Goal: Find specific page/section: Find specific page/section

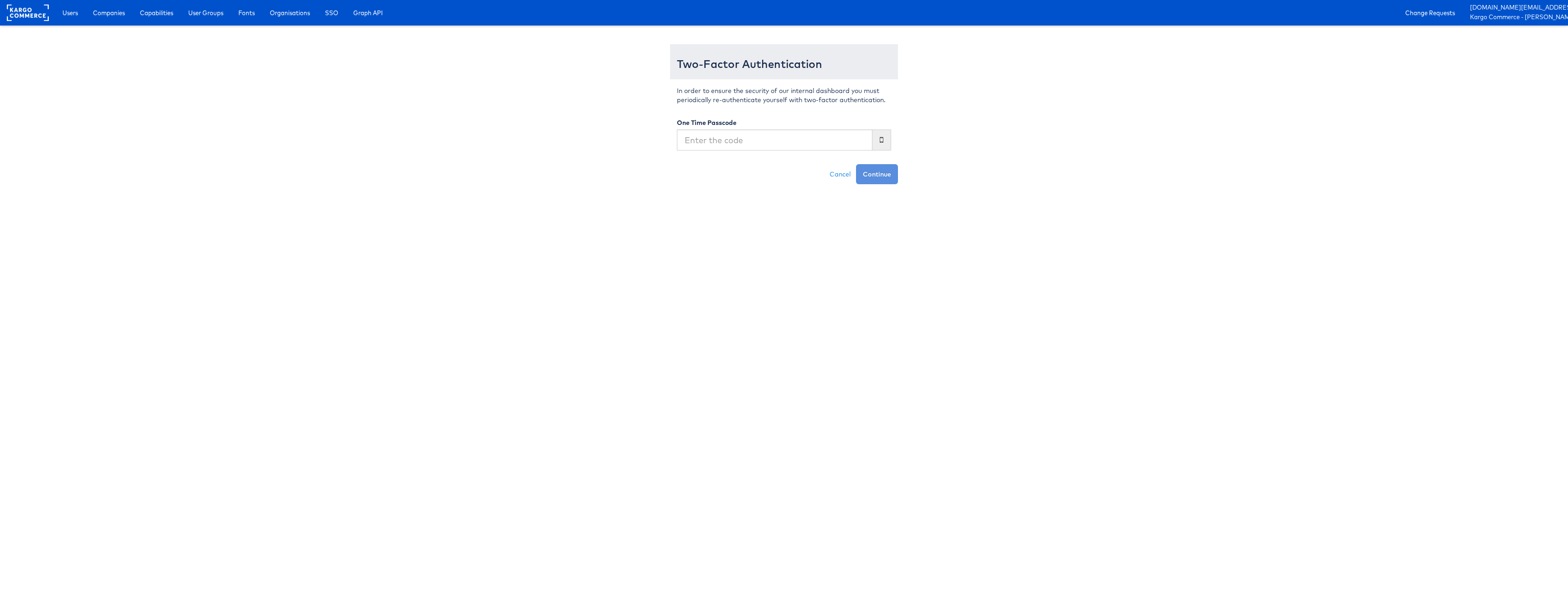
click at [803, 145] on input "text" at bounding box center [774, 140] width 195 height 21
type input "401639"
click at [856, 164] on button "Continue" at bounding box center [877, 174] width 42 height 20
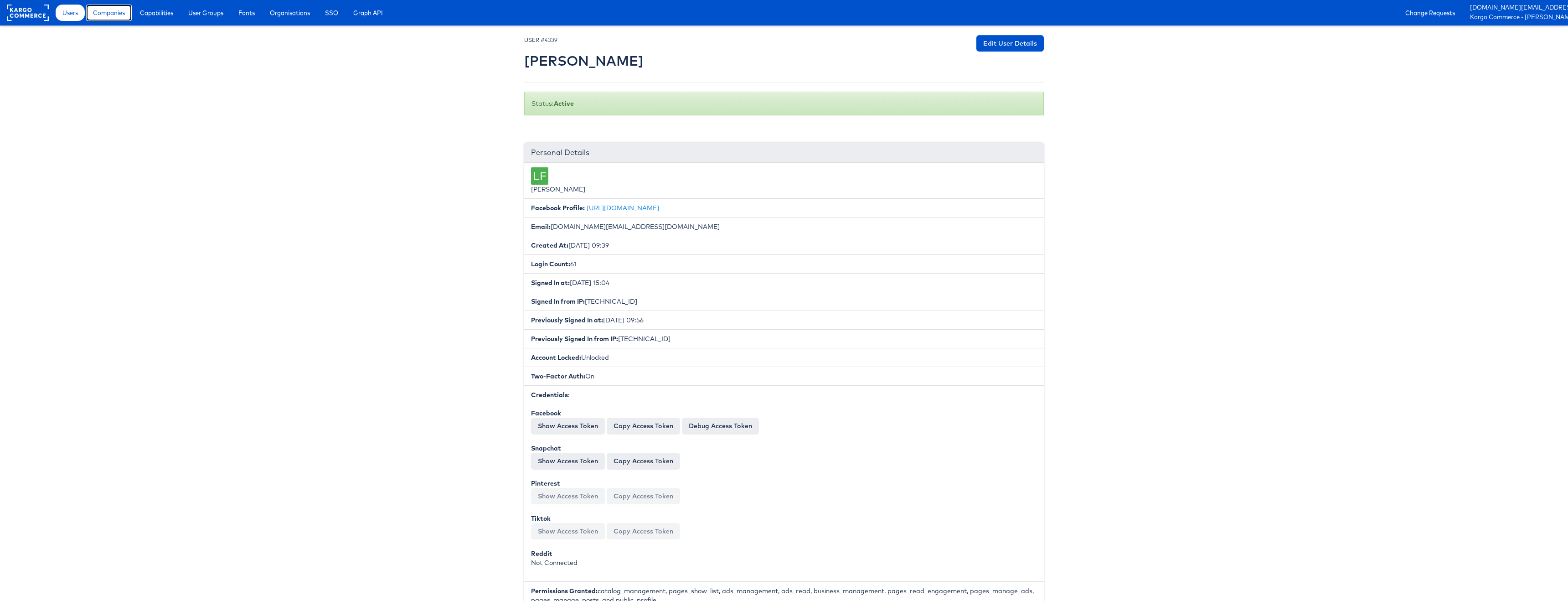
click at [91, 20] on link "Companies" at bounding box center [109, 12] width 46 height 16
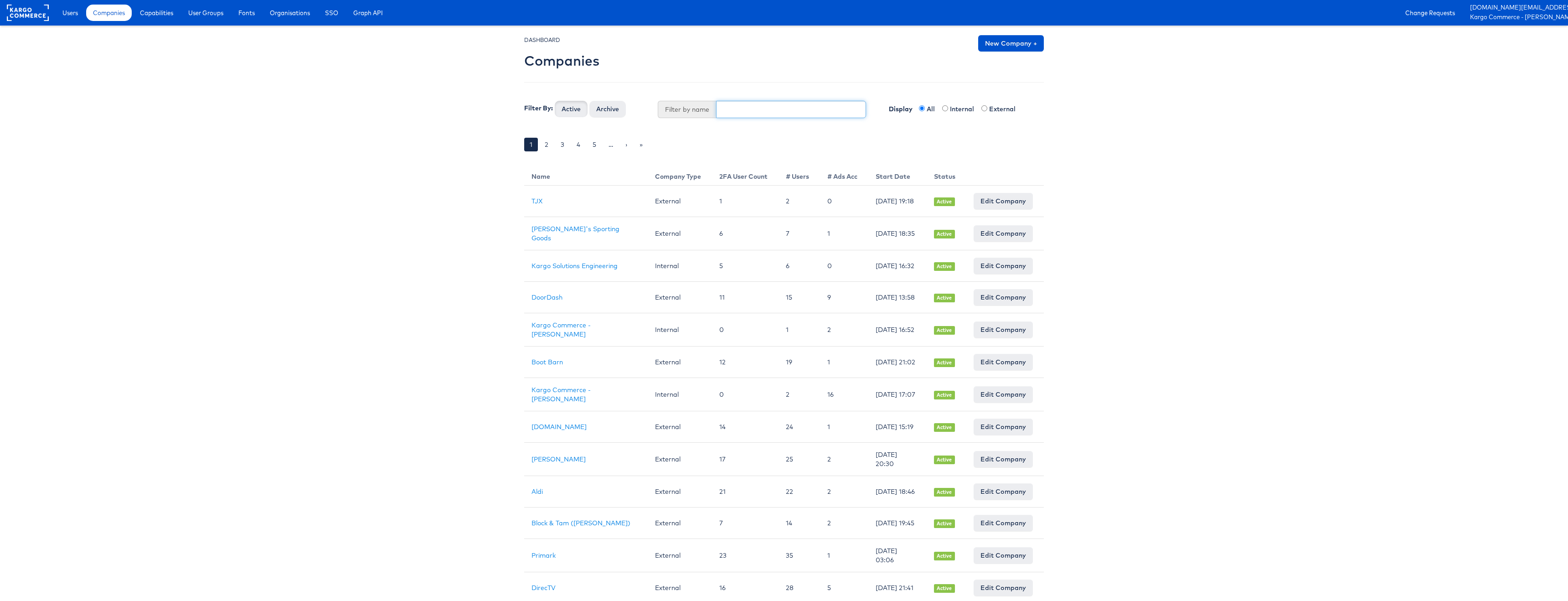
click at [814, 112] on input "text" at bounding box center [791, 109] width 150 height 17
type input "app"
click at [555, 100] on button "Active" at bounding box center [571, 108] width 33 height 16
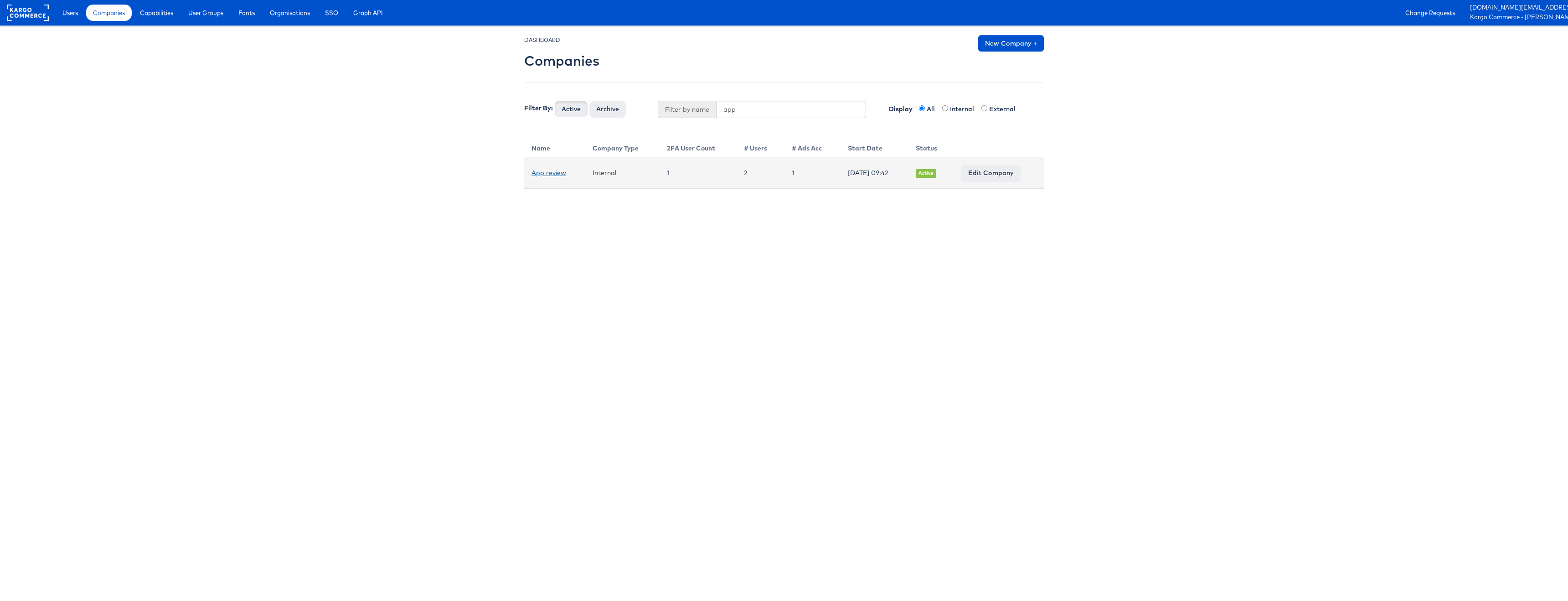
click at [547, 177] on td "App review" at bounding box center [555, 173] width 61 height 32
